Goal: Obtain resource: Obtain resource

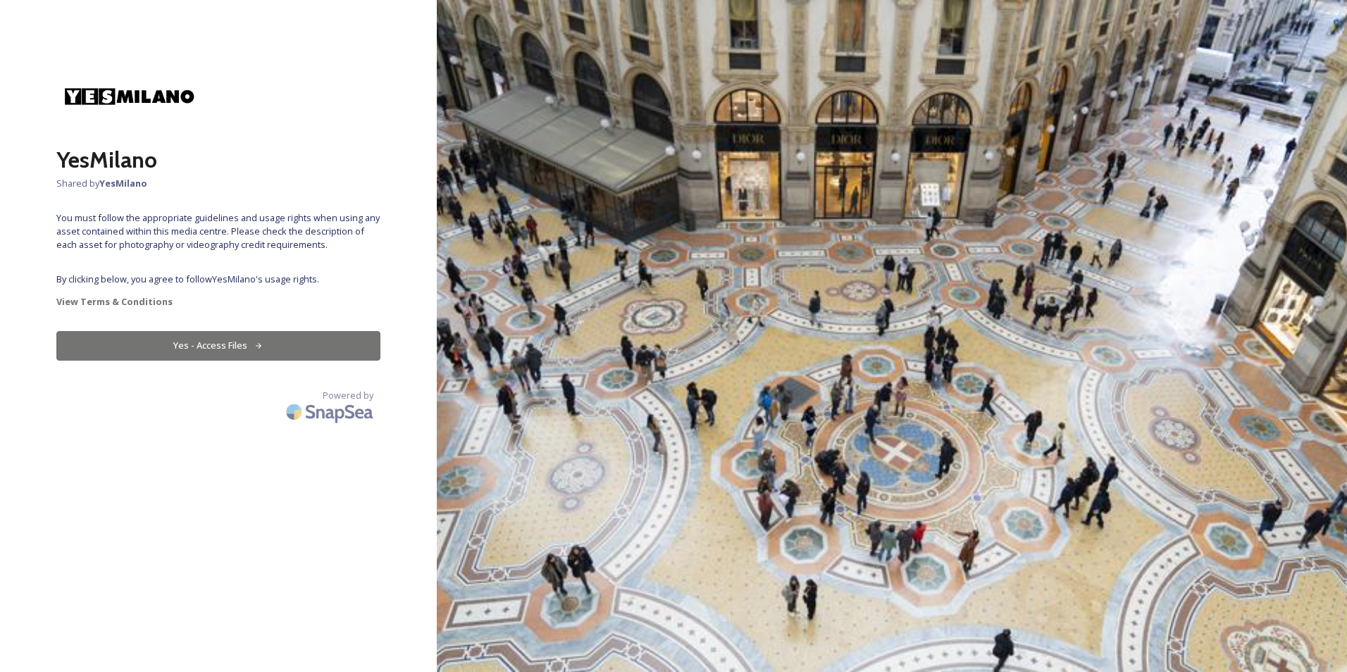
click at [231, 344] on button "Yes - Access Files" at bounding box center [218, 345] width 324 height 29
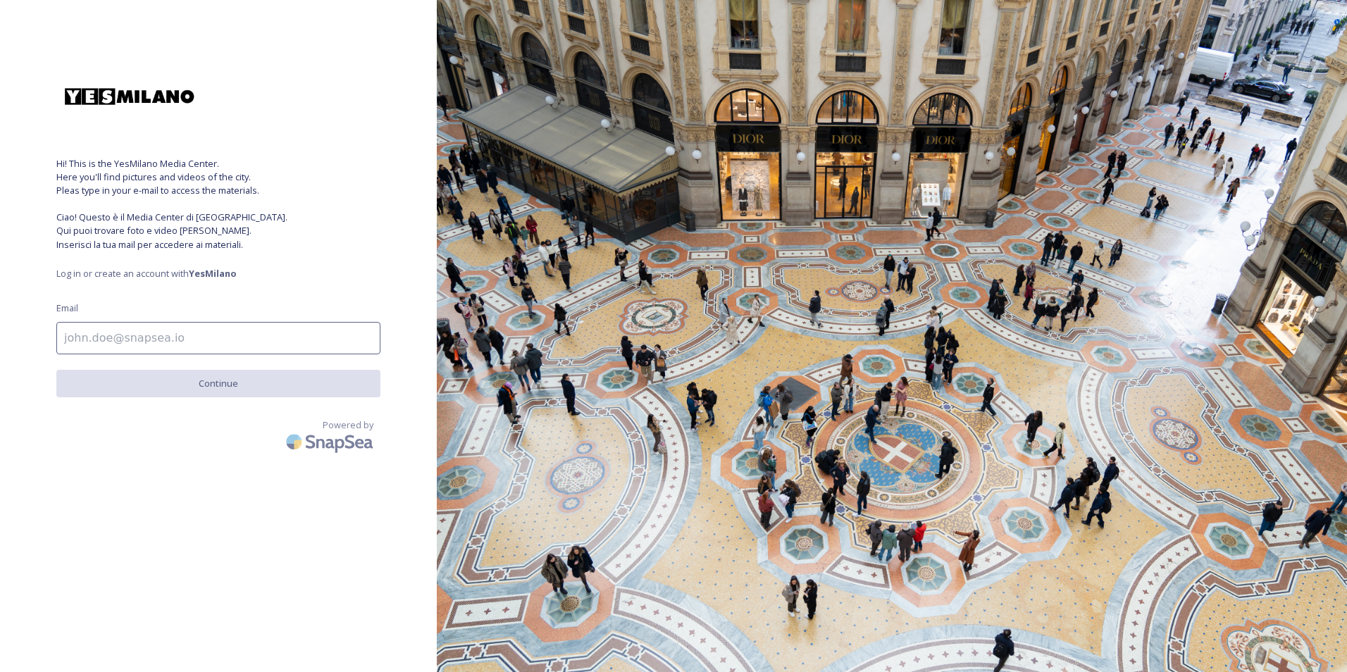
click at [154, 336] on input at bounding box center [218, 338] width 324 height 32
type input "[PERSON_NAME][EMAIL_ADDRESS][DOMAIN_NAME]"
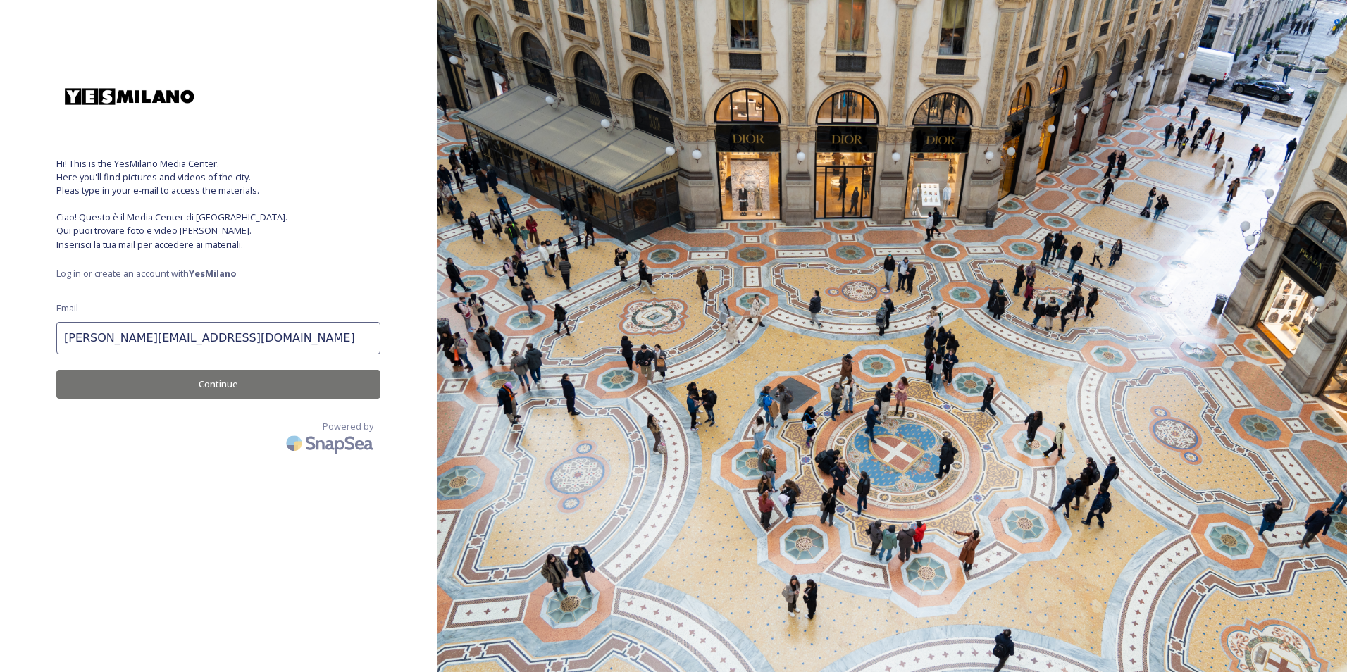
click at [194, 385] on button "Continue" at bounding box center [218, 384] width 324 height 29
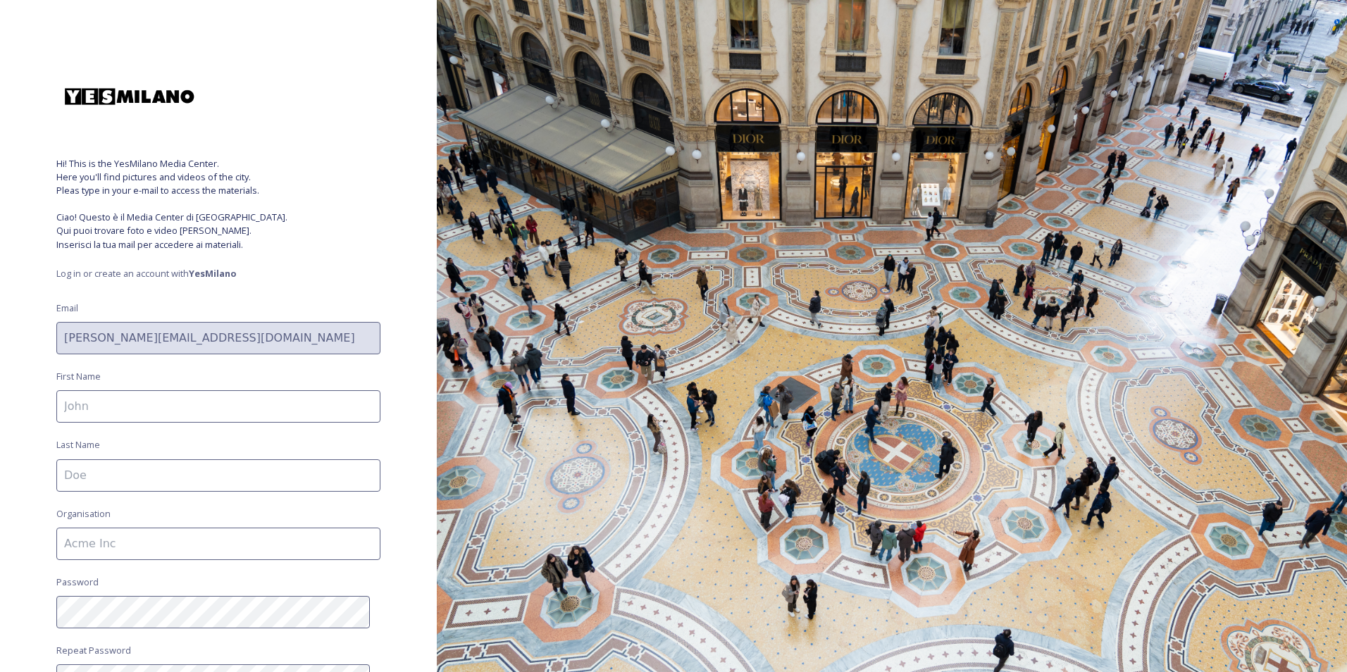
click at [161, 405] on input at bounding box center [218, 406] width 324 height 32
type input "[PERSON_NAME]"
type input "Fiera Milano Congressi"
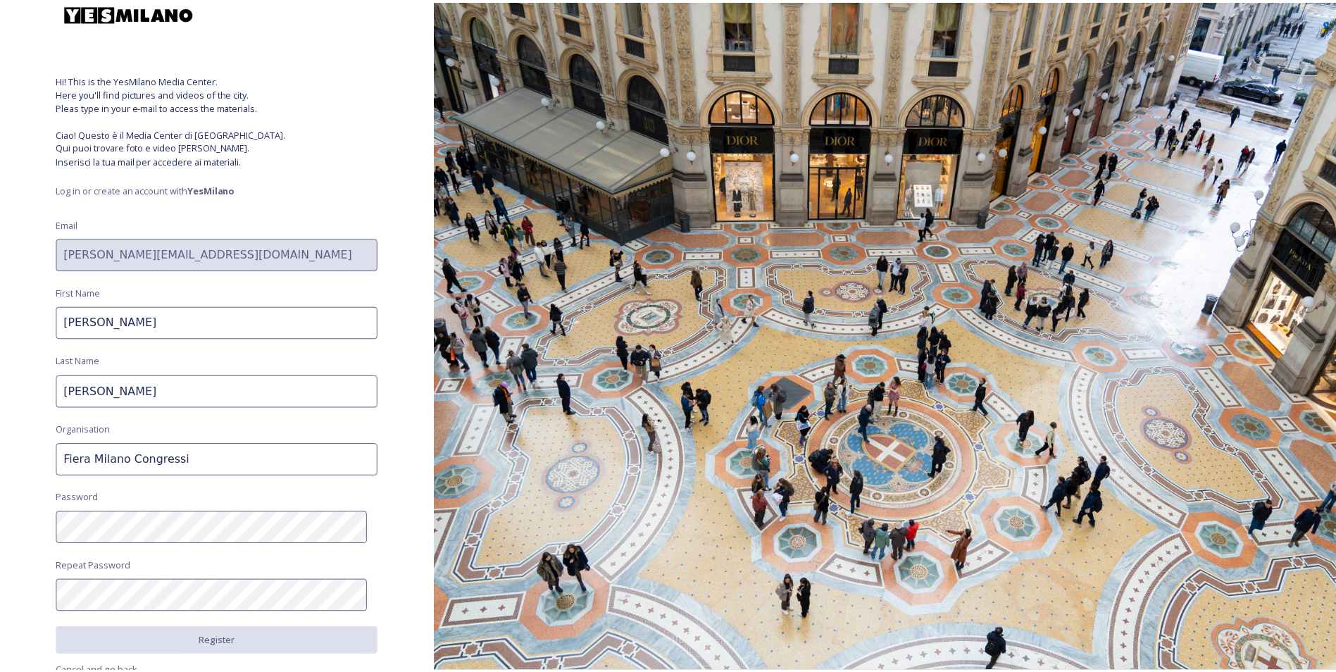
scroll to position [151, 0]
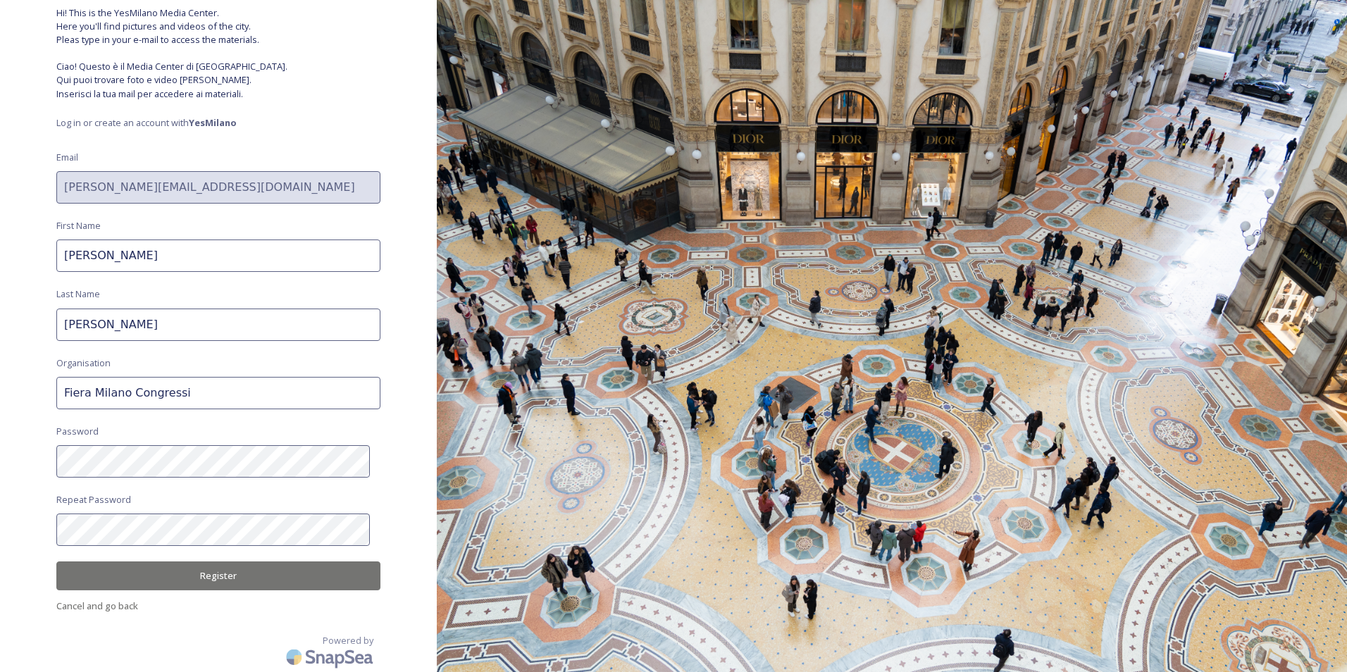
click at [230, 571] on button "Register" at bounding box center [218, 575] width 324 height 29
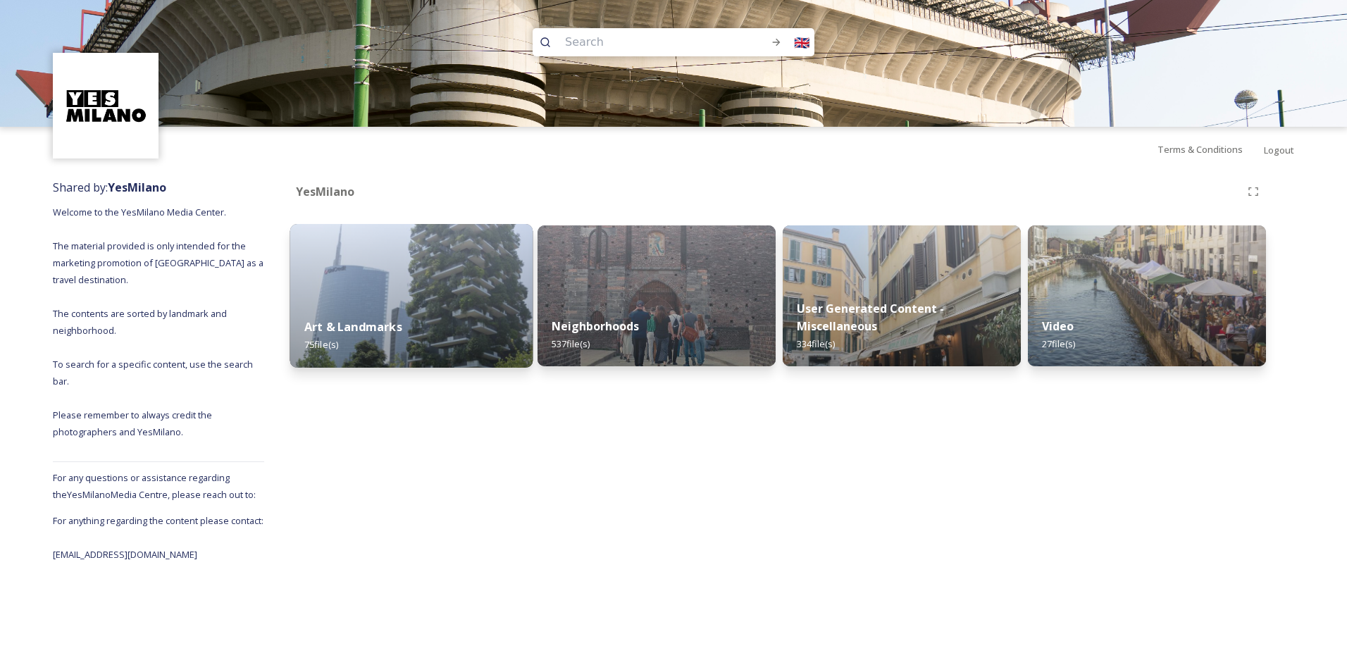
click at [379, 258] on img at bounding box center [411, 296] width 243 height 144
click at [373, 313] on div "Art & Landmarks 75 file(s)" at bounding box center [411, 336] width 243 height 64
click at [372, 324] on div "YesMilano Art & Landmarks 75 file(s) Neighborhoods 537 file(s) User Generated C…" at bounding box center [779, 367] width 1030 height 391
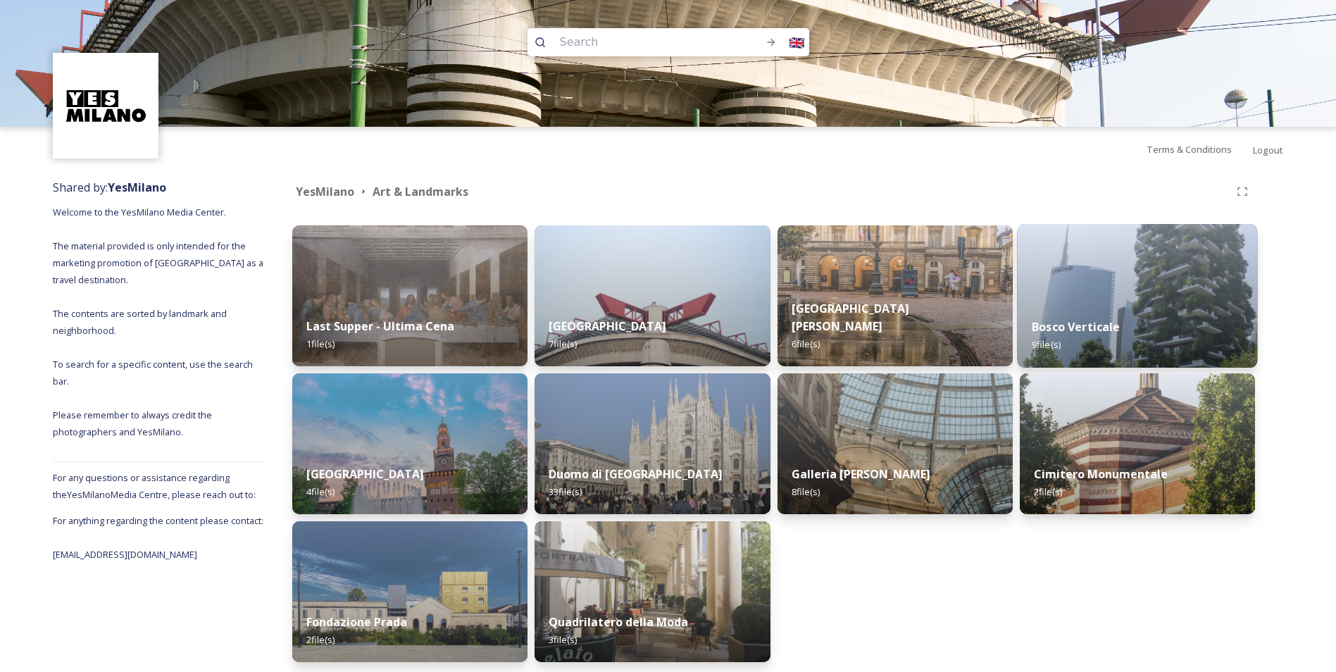
click at [1094, 323] on strong "Bosco Verticale" at bounding box center [1076, 326] width 88 height 15
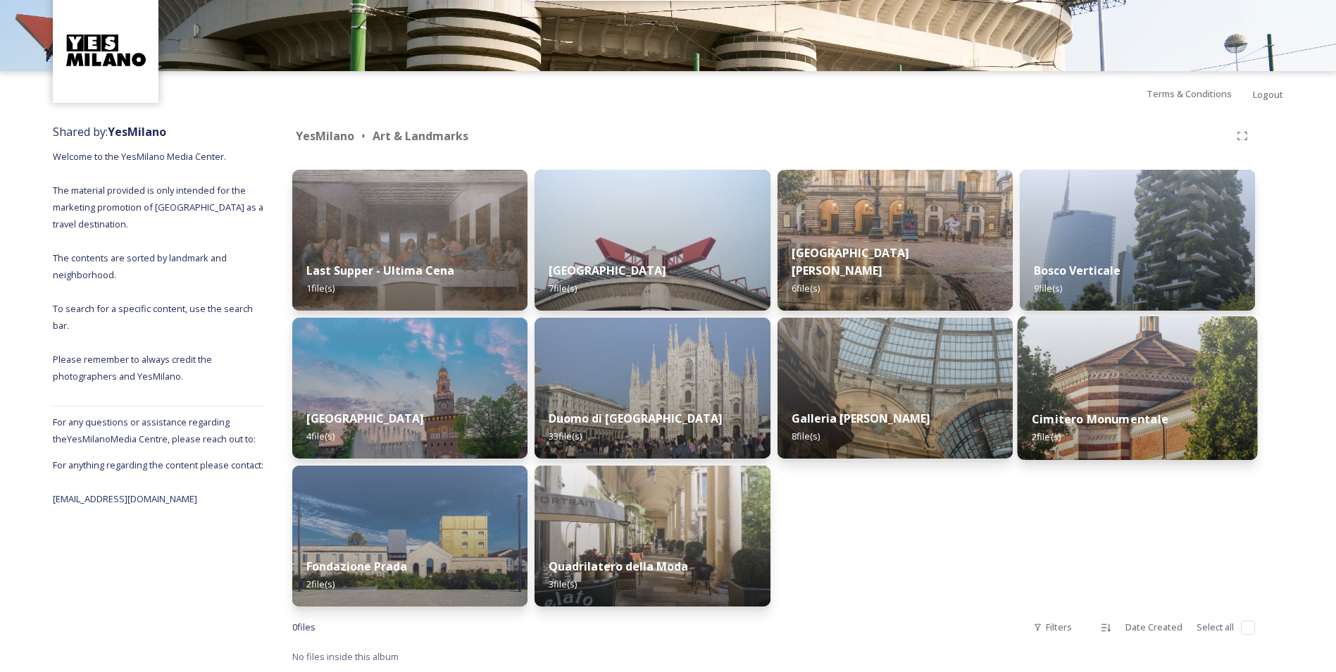
scroll to position [20, 0]
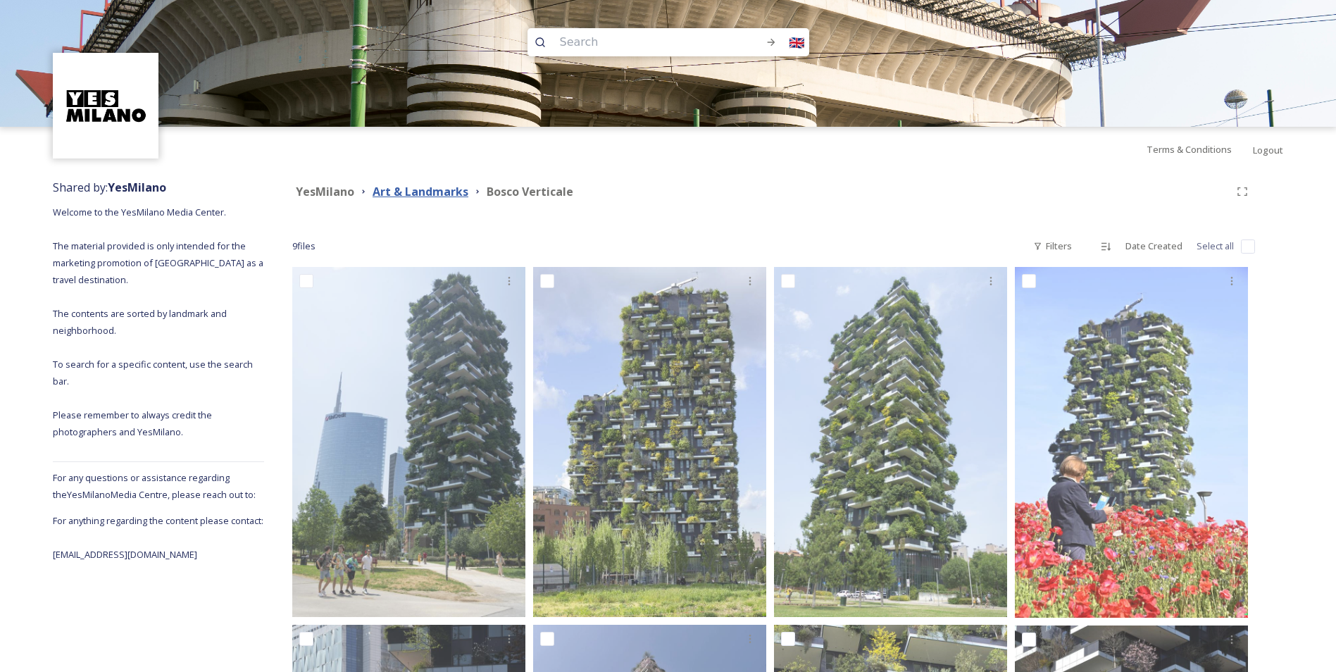
click at [396, 188] on strong "Art & Landmarks" at bounding box center [421, 191] width 96 height 15
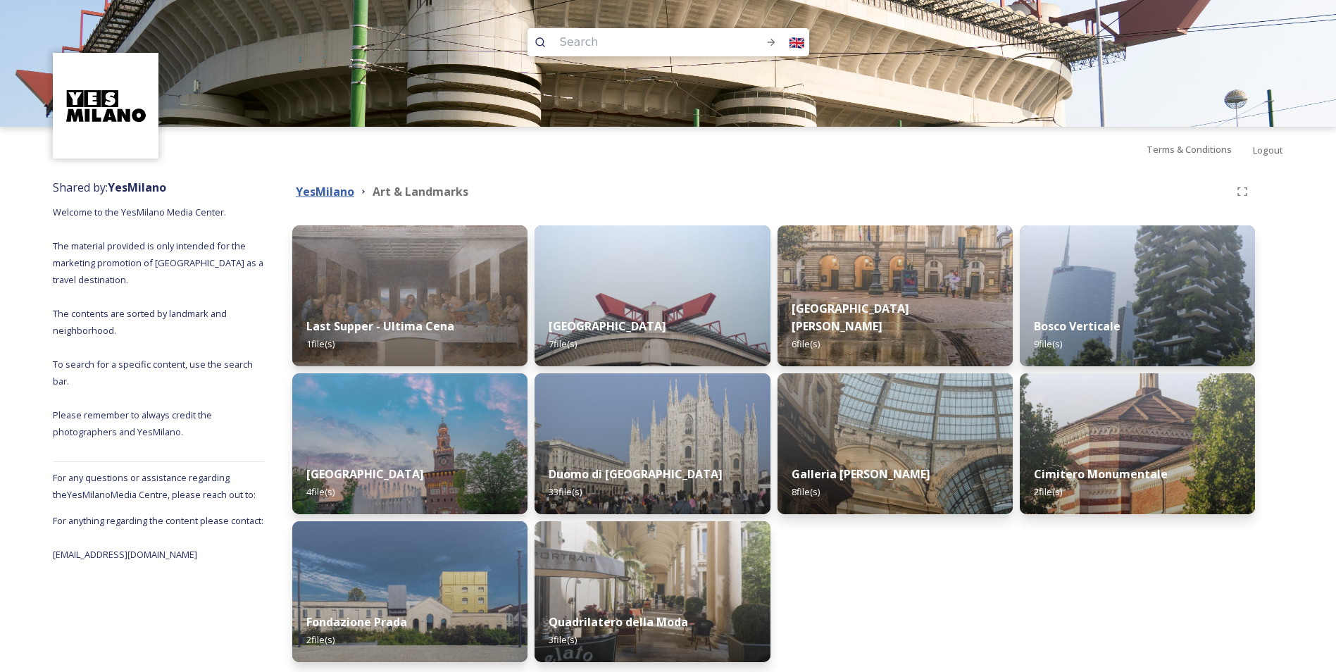
click at [330, 190] on strong "YesMilano" at bounding box center [325, 191] width 58 height 15
click at [326, 192] on strong "YesMilano" at bounding box center [325, 191] width 58 height 15
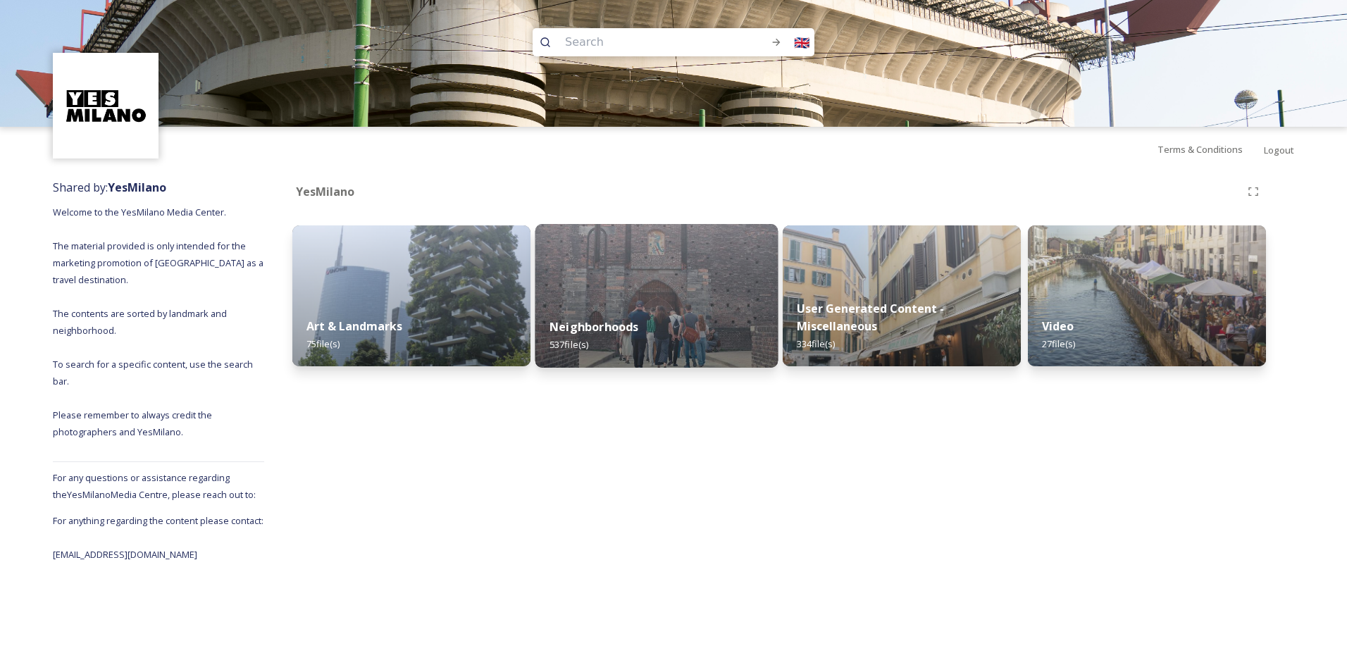
click at [599, 327] on strong "Neighborhoods" at bounding box center [593, 326] width 89 height 15
click at [573, 330] on strong "Neighborhoods" at bounding box center [593, 326] width 89 height 15
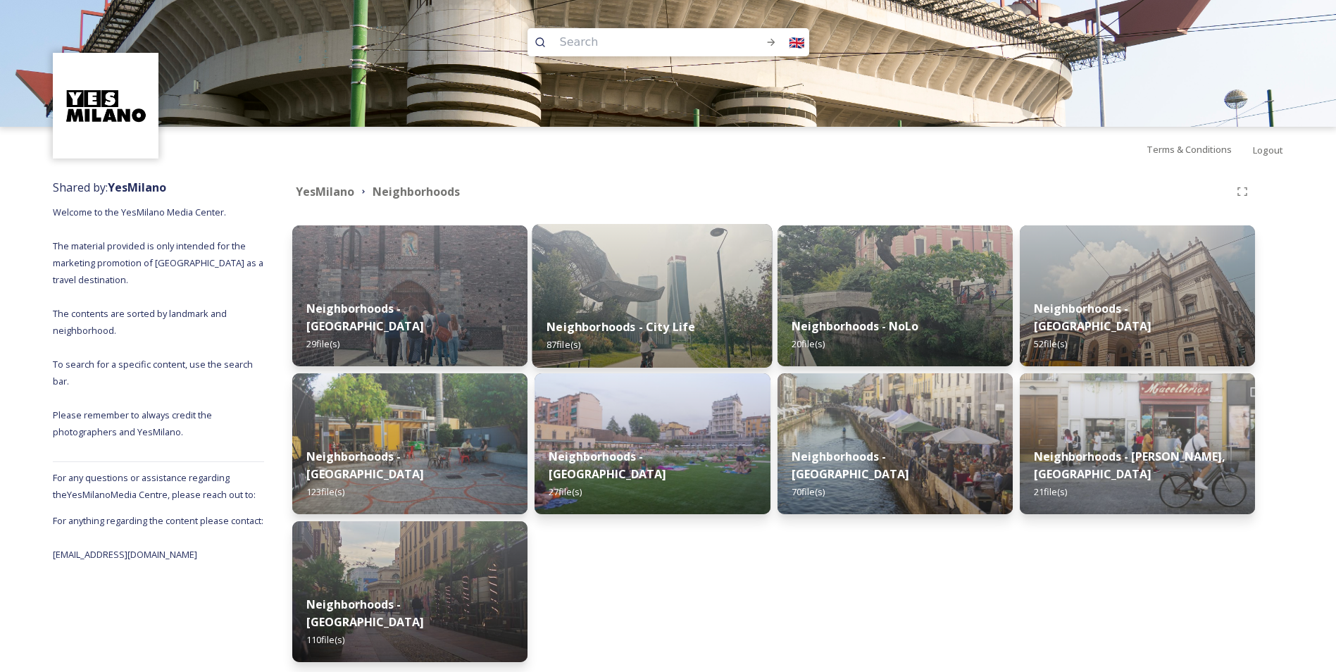
click at [597, 329] on strong "Neighborhoods - City Life" at bounding box center [621, 326] width 149 height 15
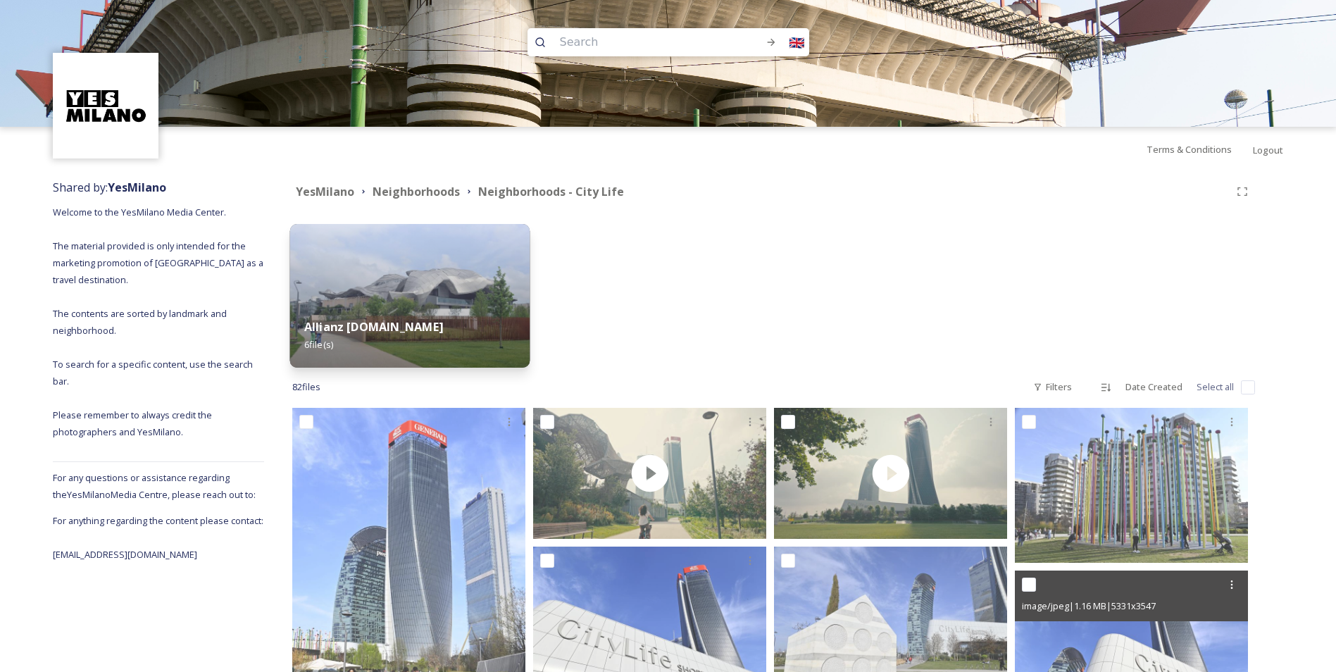
click at [346, 319] on strong "Allianz [DOMAIN_NAME]" at bounding box center [373, 326] width 139 height 15
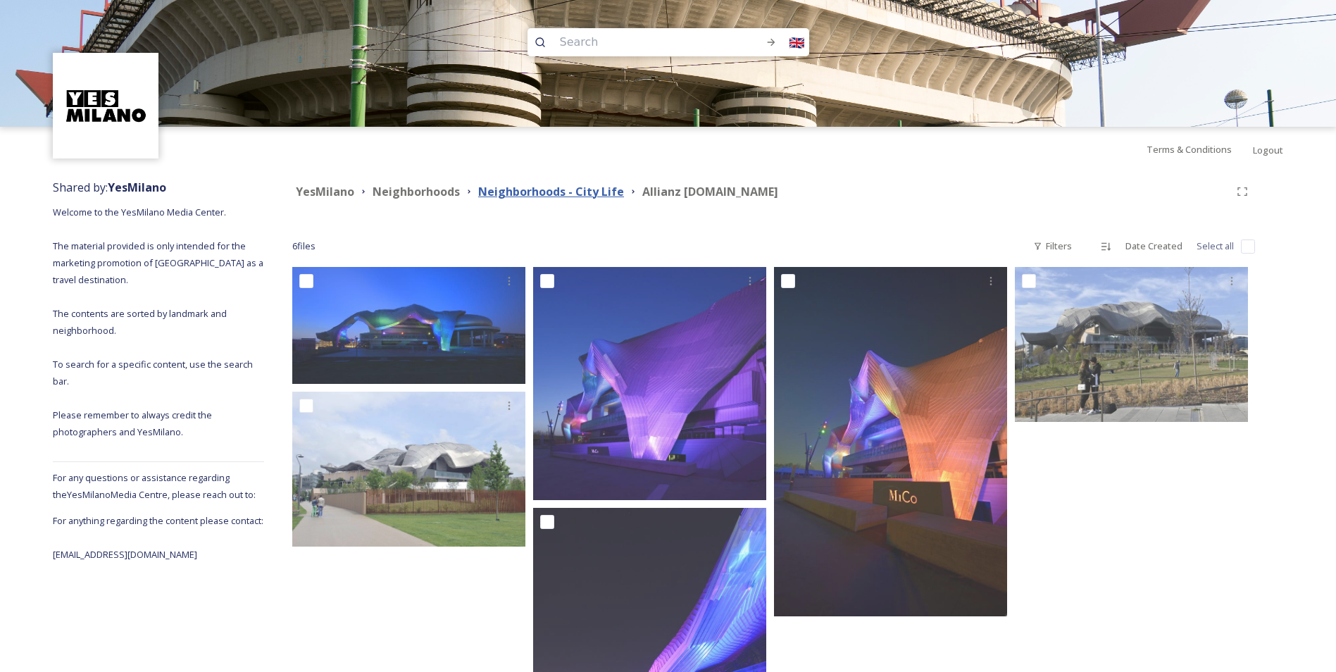
click at [567, 189] on strong "Neighborhoods - City Life" at bounding box center [551, 191] width 146 height 15
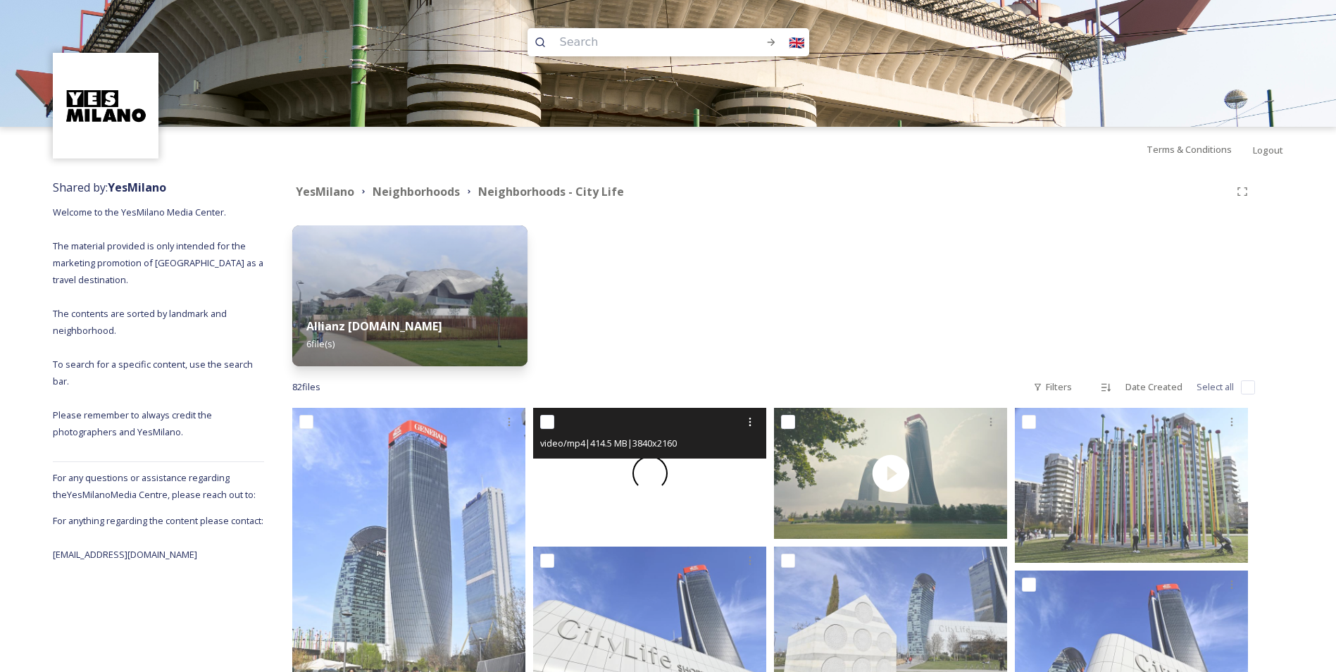
click at [647, 487] on span at bounding box center [650, 473] width 41 height 41
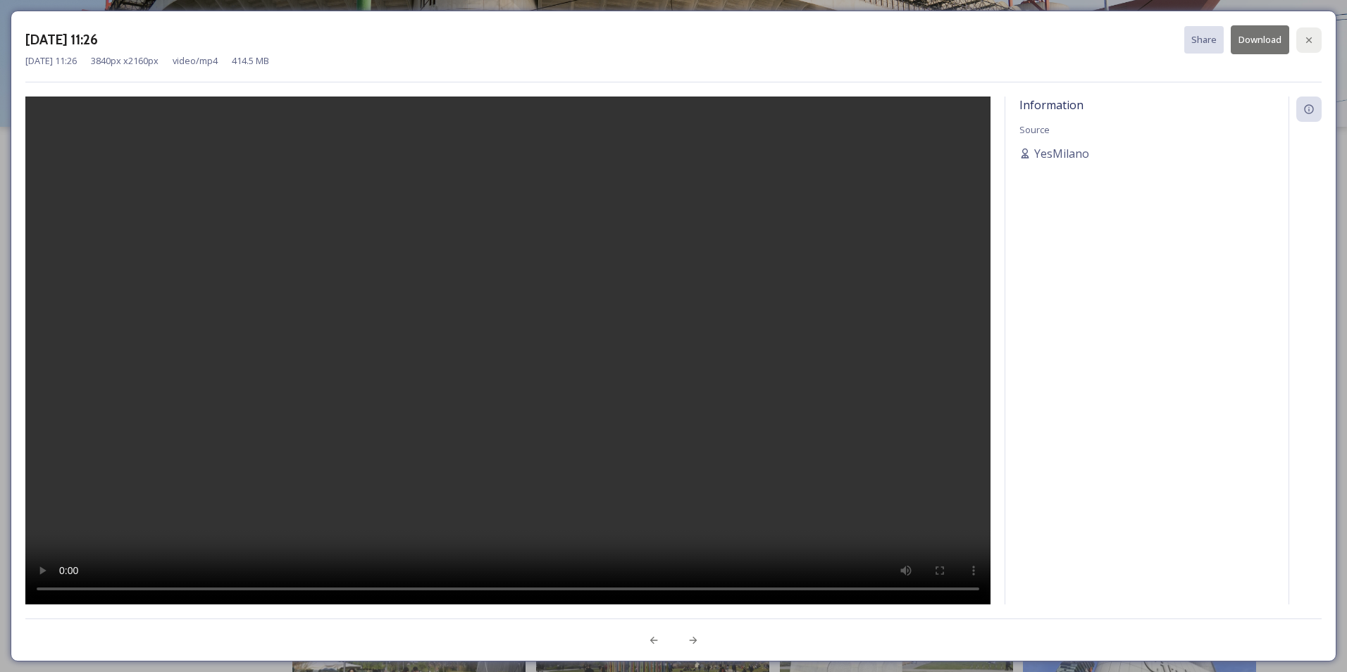
click at [1308, 39] on icon at bounding box center [1309, 40] width 6 height 6
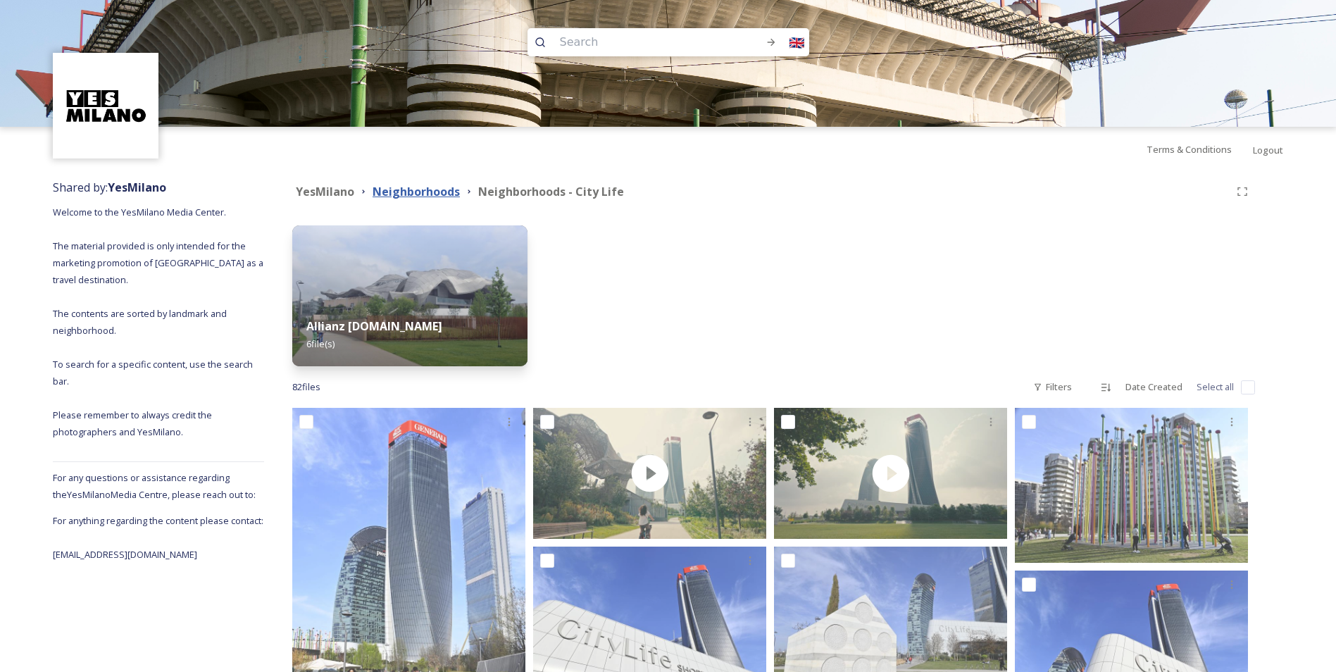
click at [430, 192] on strong "Neighborhoods" at bounding box center [416, 191] width 87 height 15
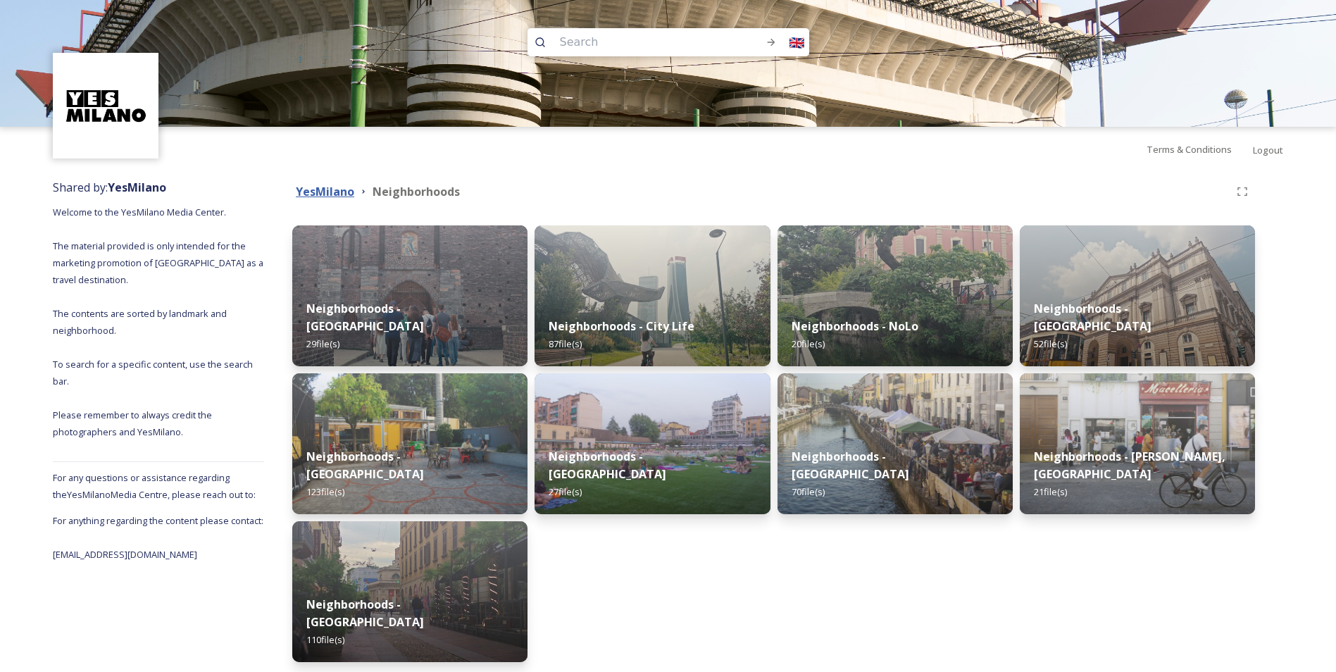
click at [335, 191] on strong "YesMilano" at bounding box center [325, 191] width 58 height 15
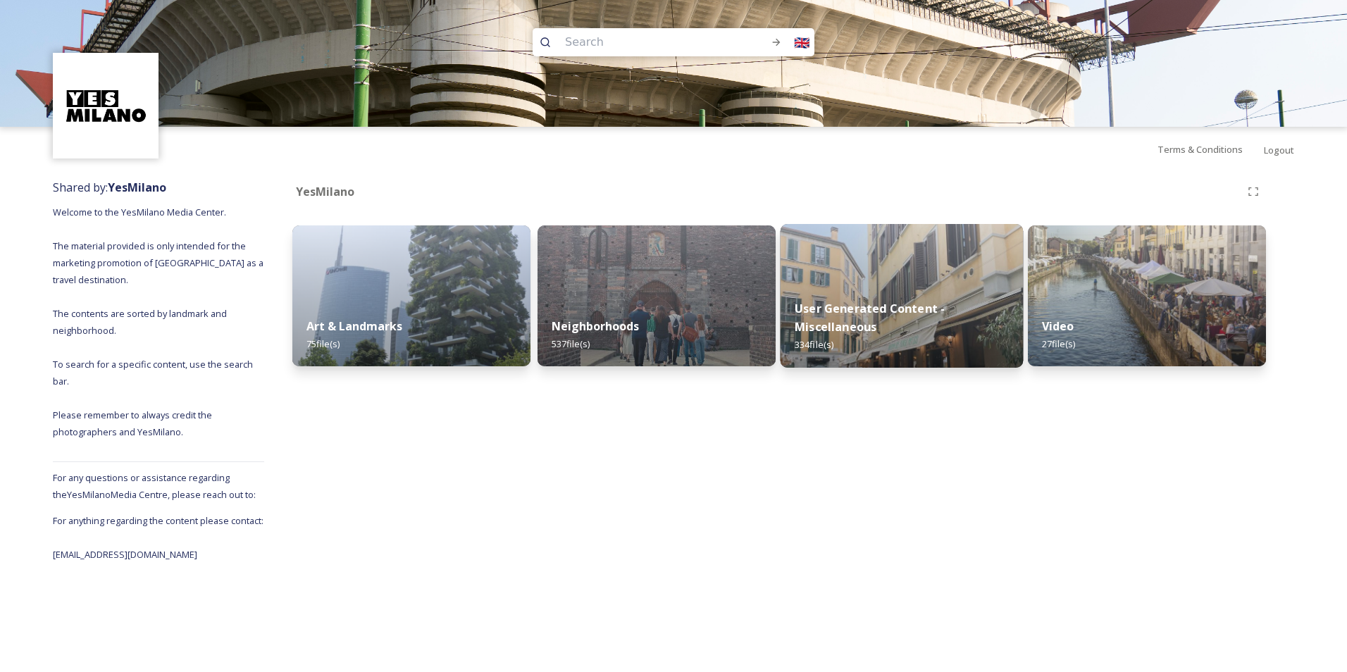
click at [852, 323] on strong "User Generated Content - Miscellaneous" at bounding box center [869, 318] width 150 height 34
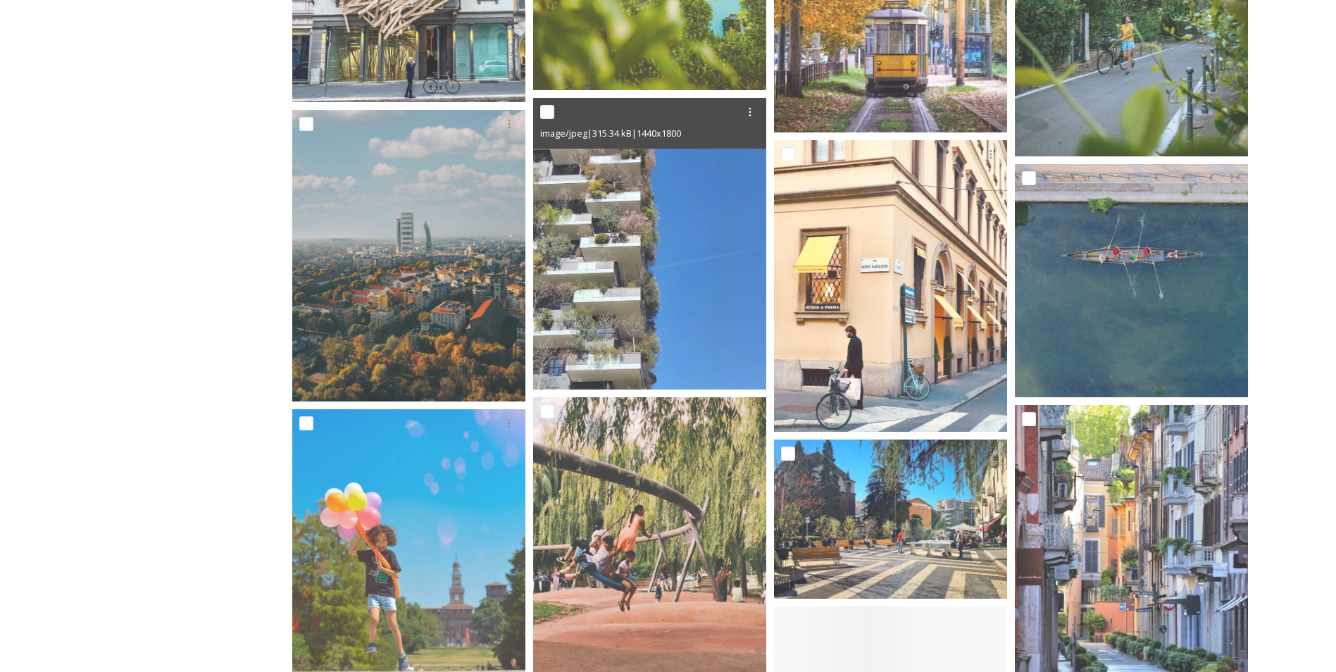
scroll to position [1972, 0]
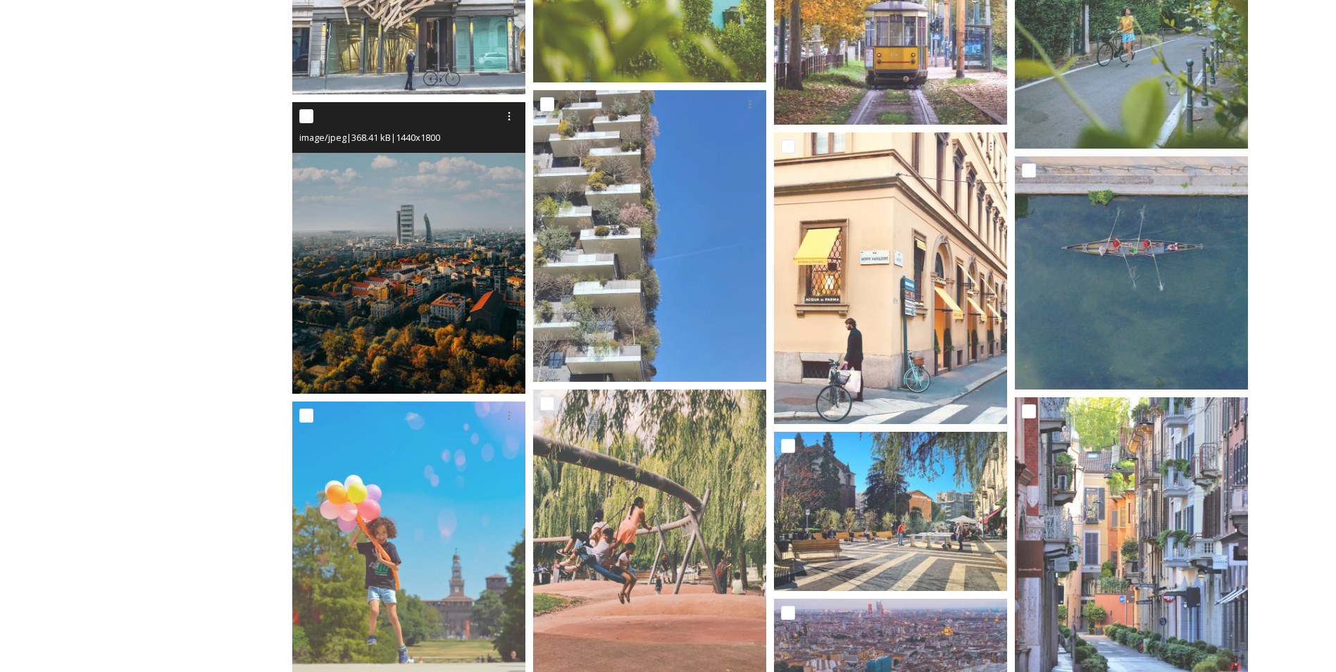
click at [428, 292] on img at bounding box center [408, 248] width 233 height 292
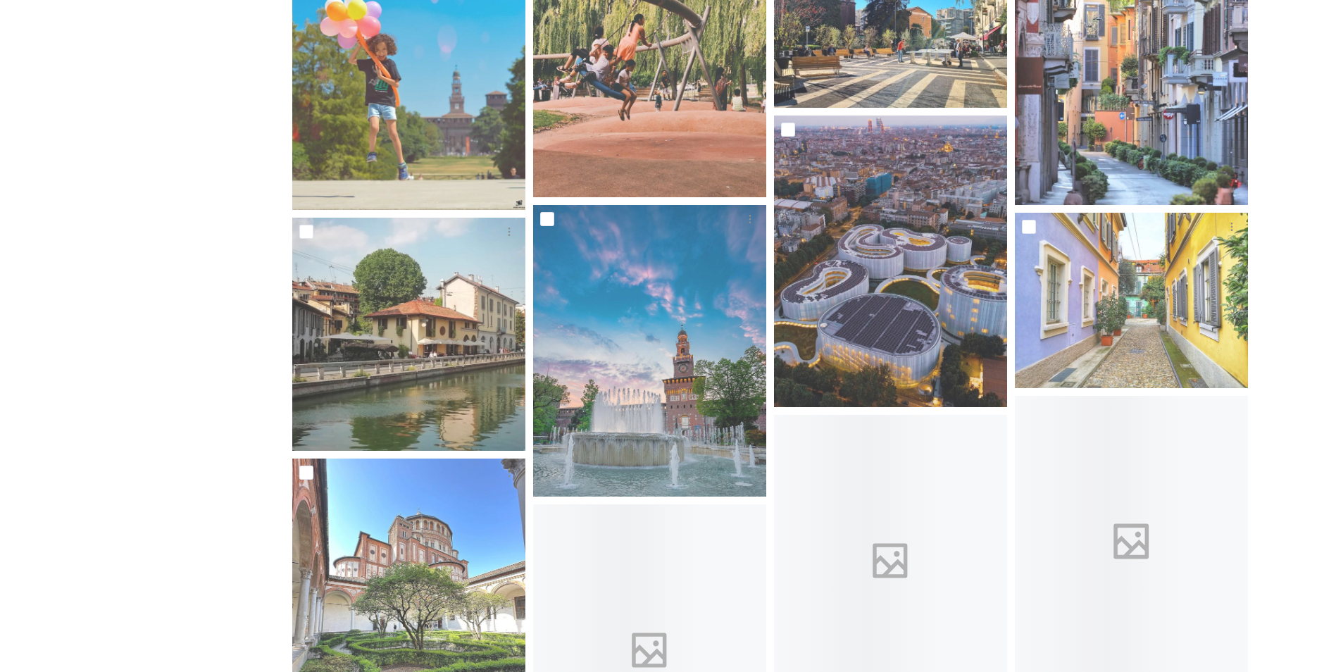
scroll to position [2465, 0]
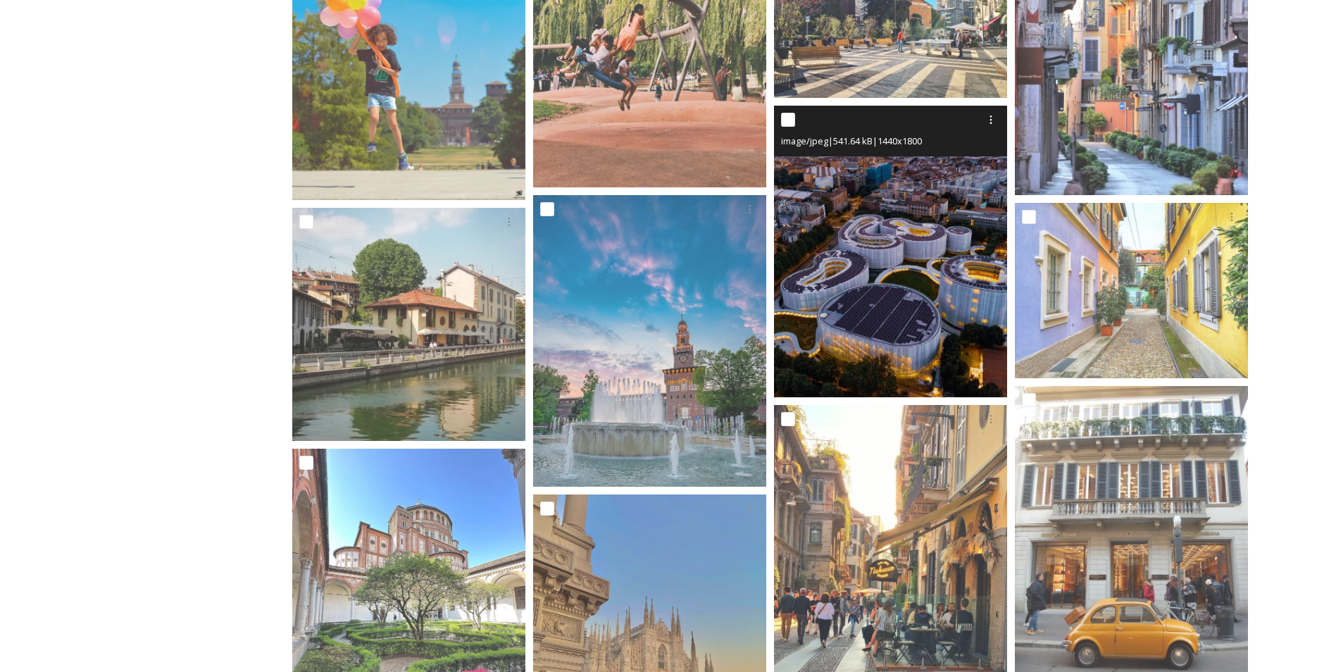
click at [917, 247] on img at bounding box center [890, 252] width 233 height 292
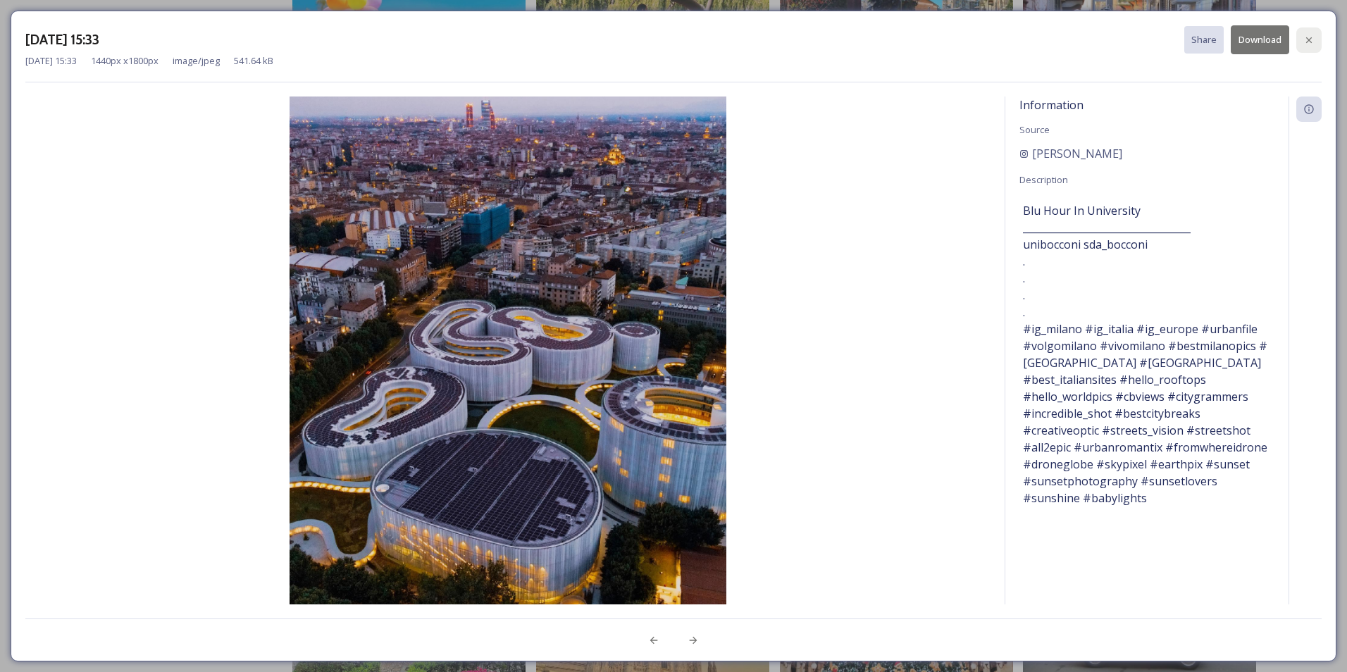
click at [1314, 37] on div at bounding box center [1308, 39] width 25 height 25
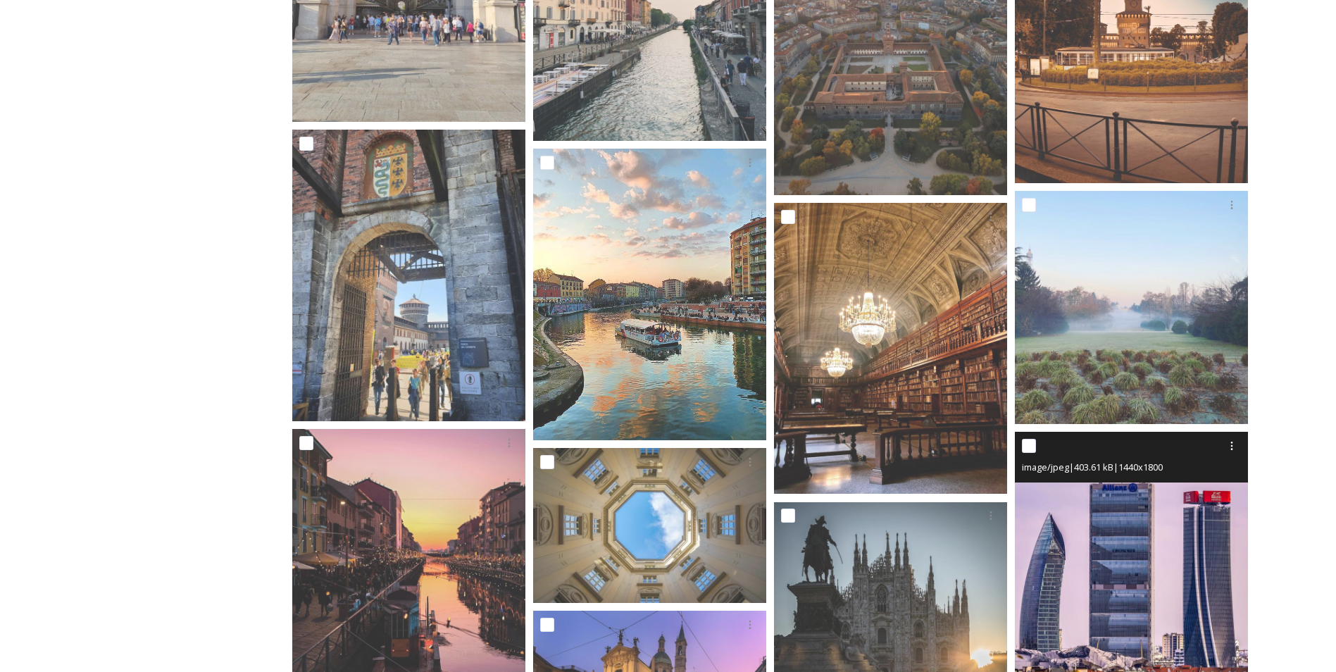
scroll to position [11339, 0]
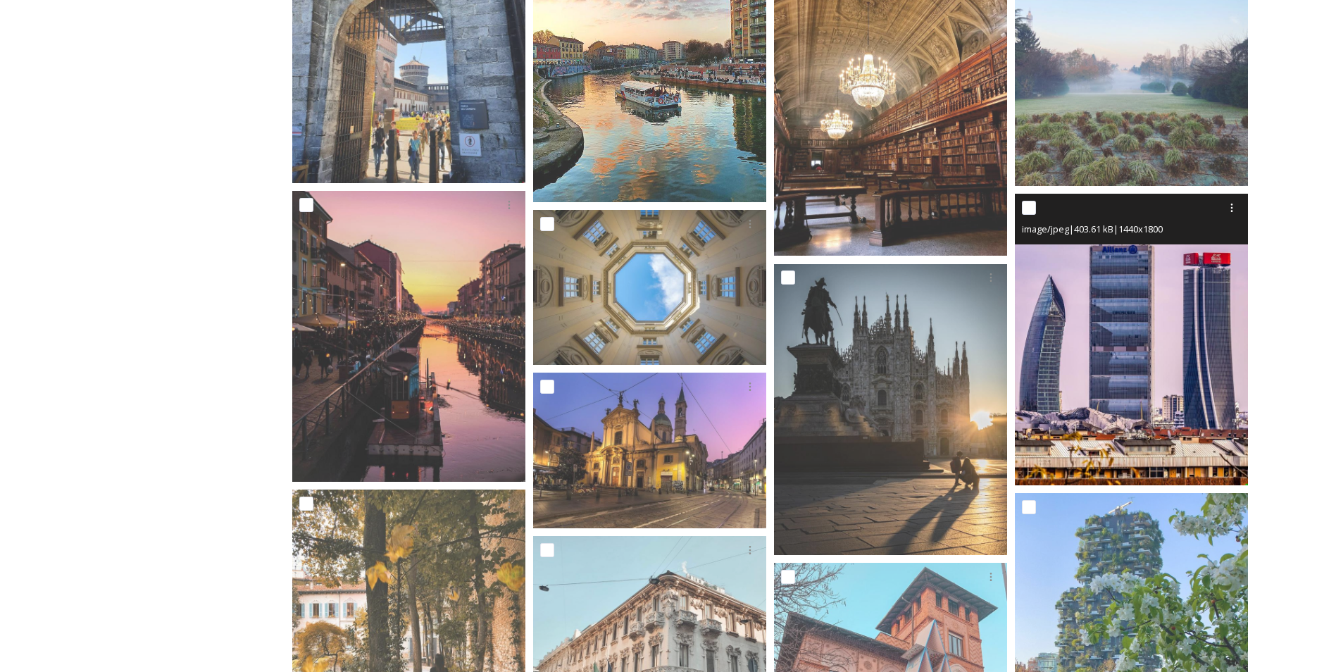
click at [1154, 406] on img at bounding box center [1131, 340] width 233 height 292
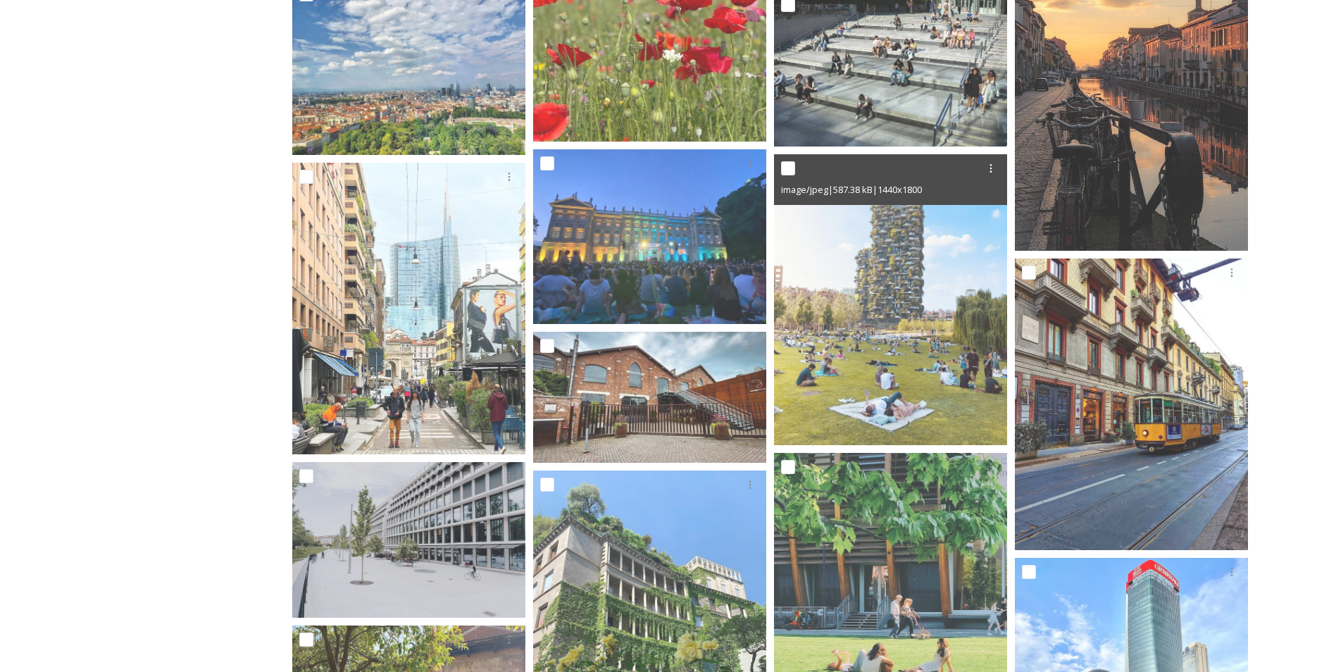
scroll to position [15705, 0]
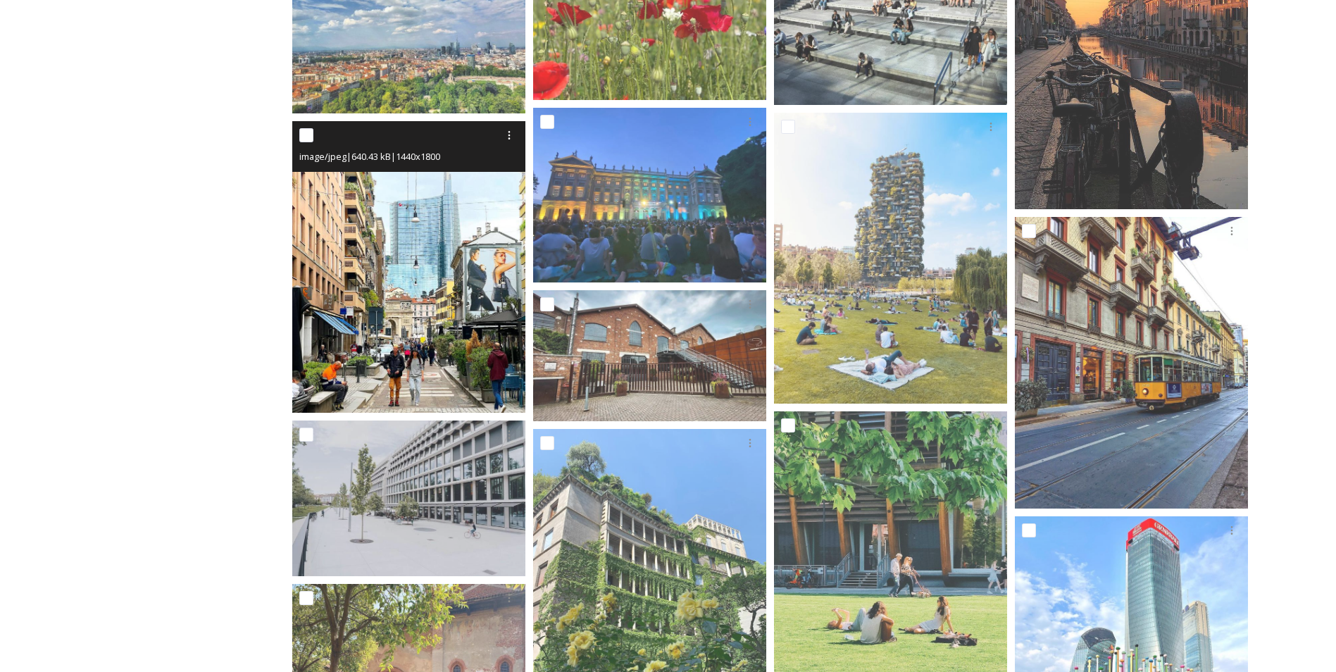
click at [417, 288] on img at bounding box center [408, 267] width 233 height 292
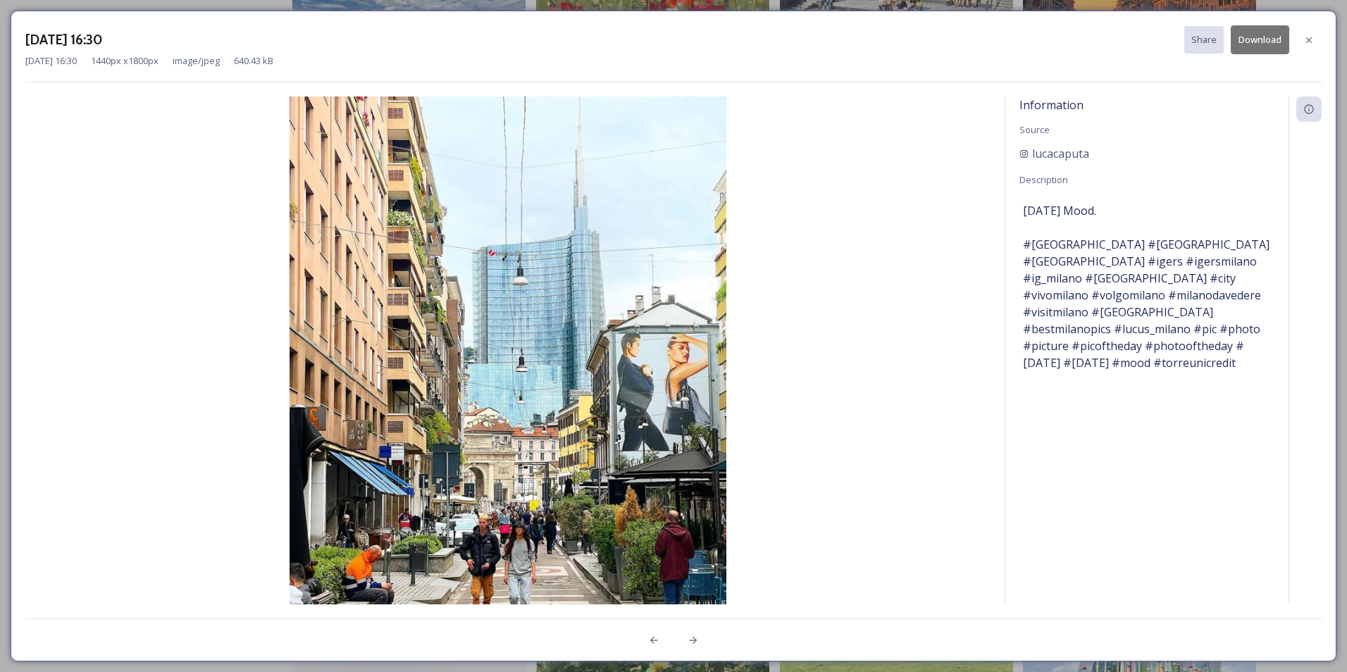
click at [1304, 33] on div at bounding box center [1308, 39] width 25 height 25
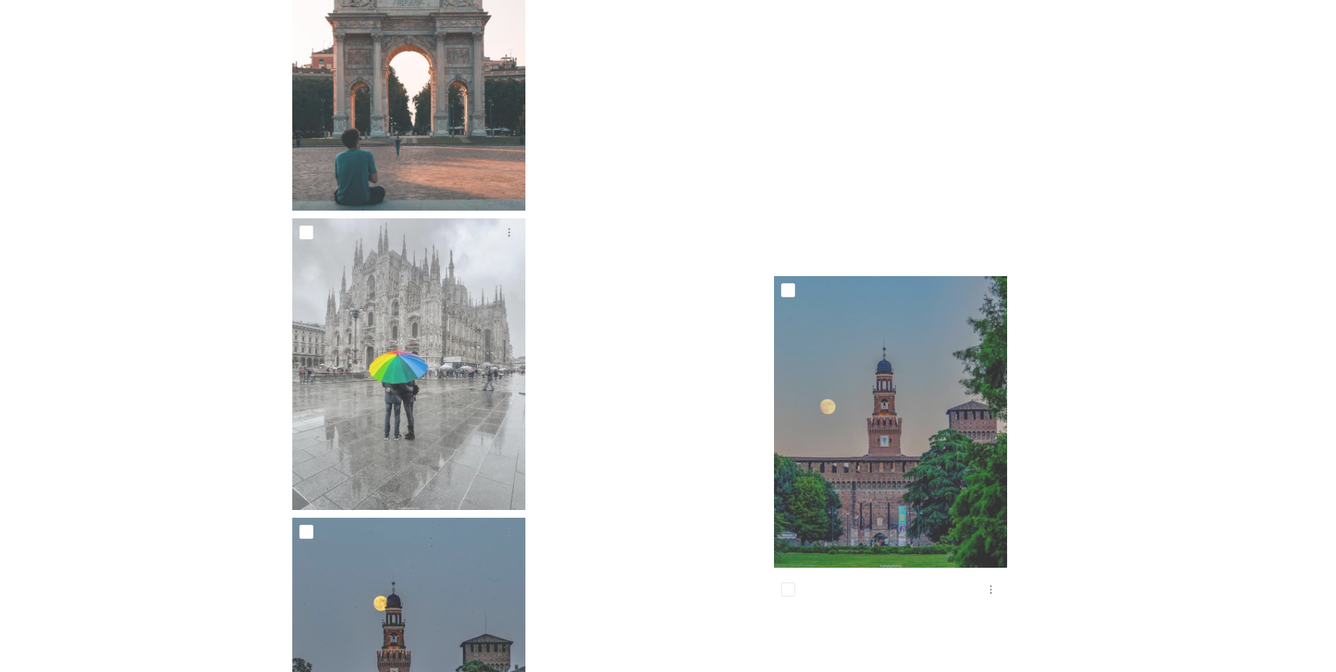
scroll to position [23381, 0]
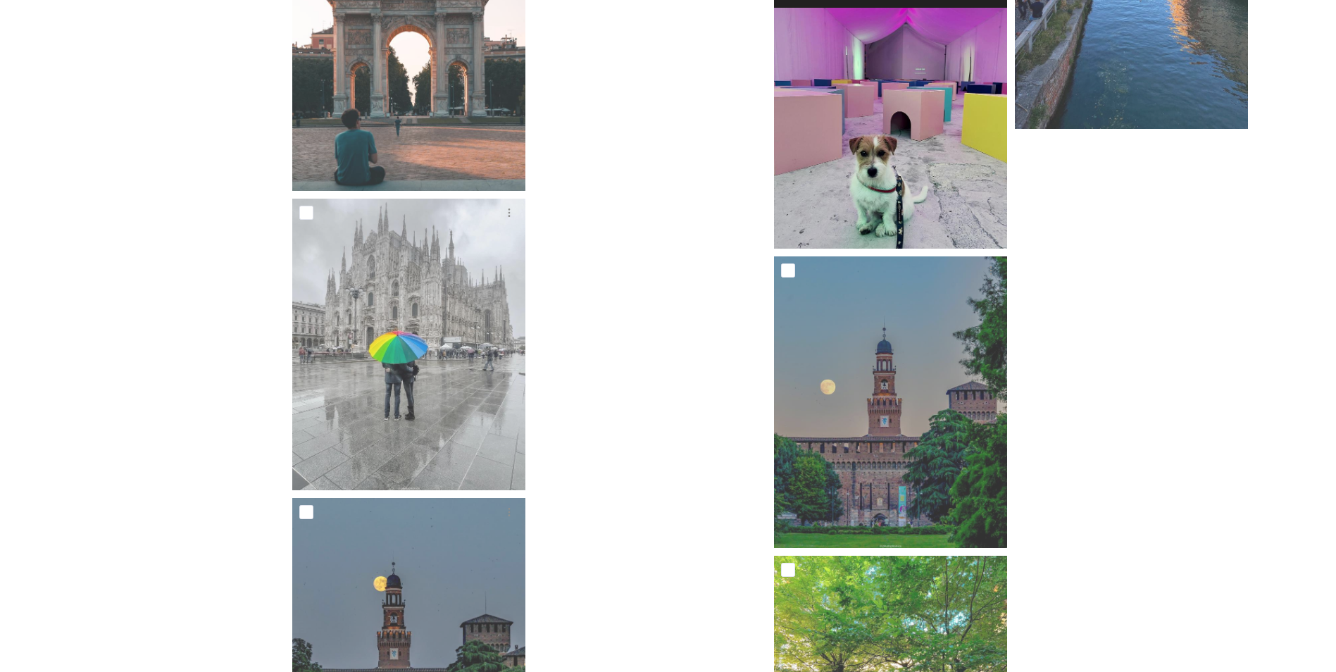
click at [931, 163] on img at bounding box center [890, 103] width 233 height 292
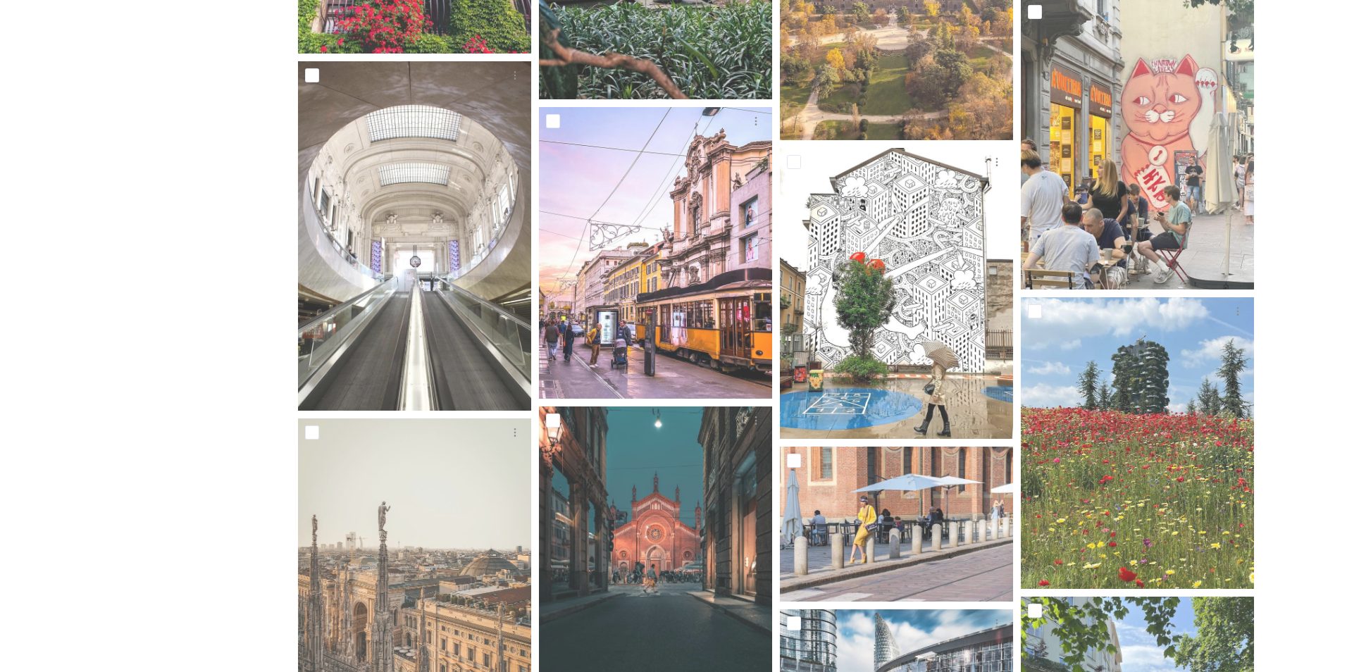
scroll to position [0, 0]
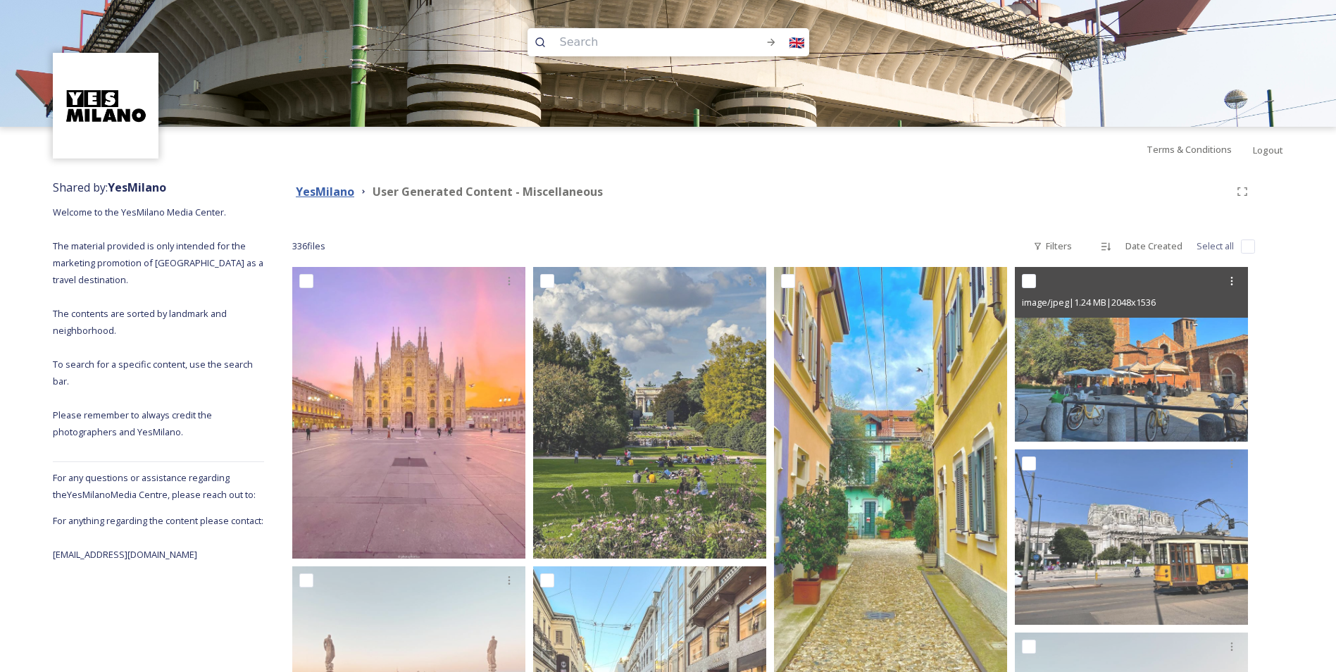
click at [325, 191] on strong "YesMilano" at bounding box center [325, 191] width 58 height 15
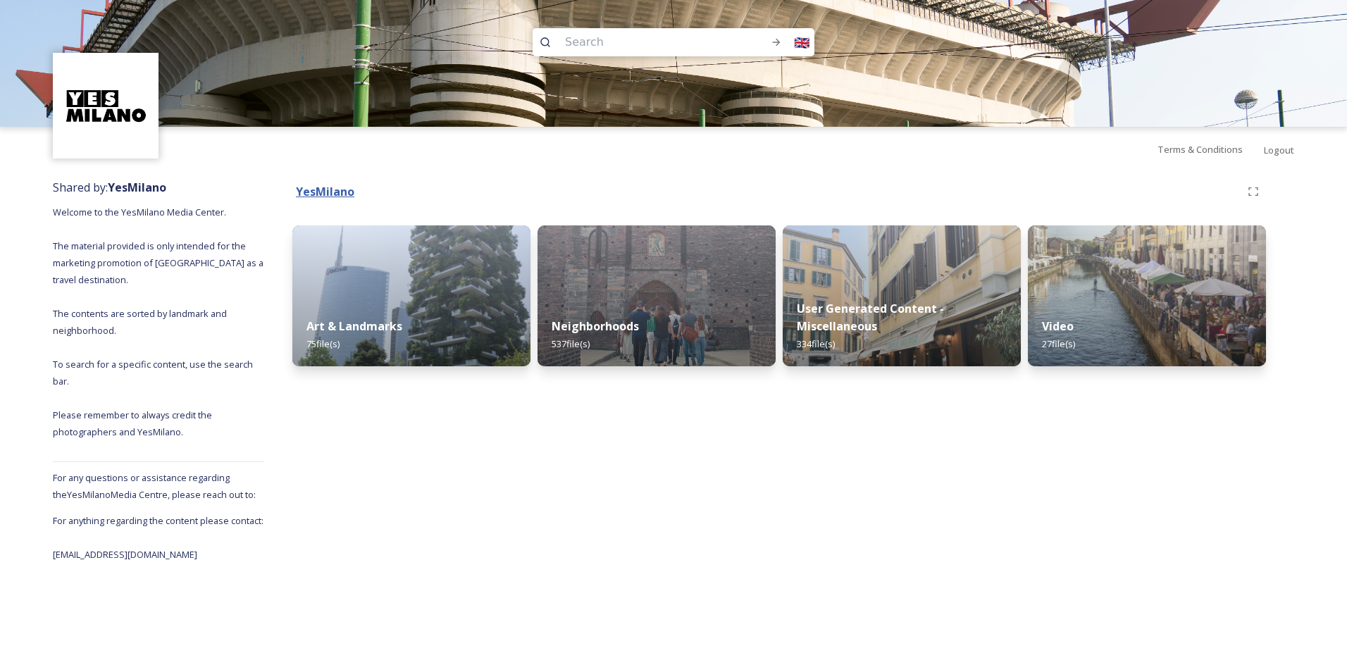
click at [325, 189] on strong "YesMilano" at bounding box center [325, 191] width 58 height 15
